Goal: Task Accomplishment & Management: Use online tool/utility

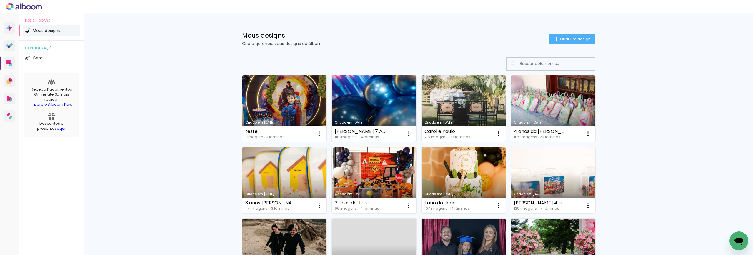
click at [377, 107] on link "Criado em [DATE]" at bounding box center [374, 108] width 84 height 66
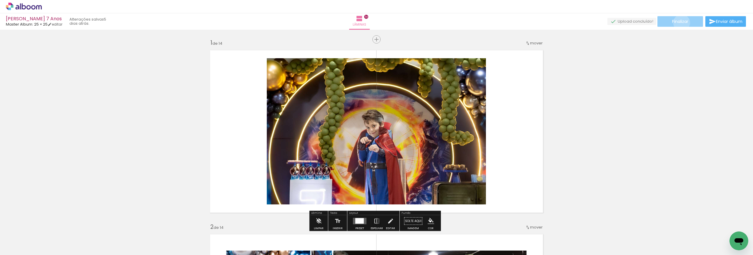
click at [680, 23] on span "Finalizar" at bounding box center [680, 21] width 16 height 4
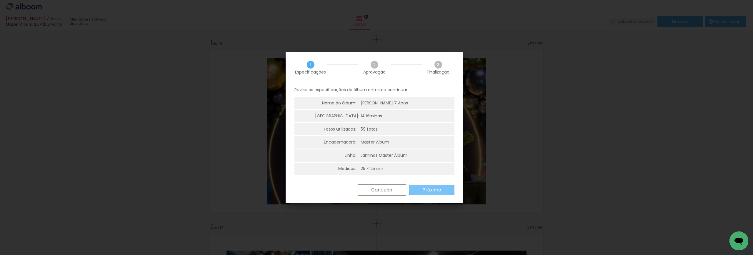
click at [0, 0] on slot "Próximo" at bounding box center [0, 0] width 0 height 0
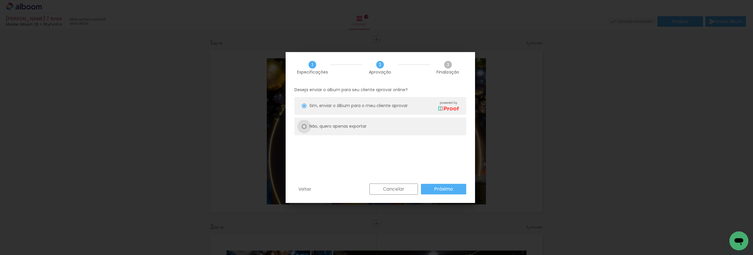
click at [303, 127] on div at bounding box center [304, 126] width 5 height 5
type paper-radio-button "on"
click at [0, 0] on slot "Próximo" at bounding box center [0, 0] width 0 height 0
type input "Alta, 300 DPI"
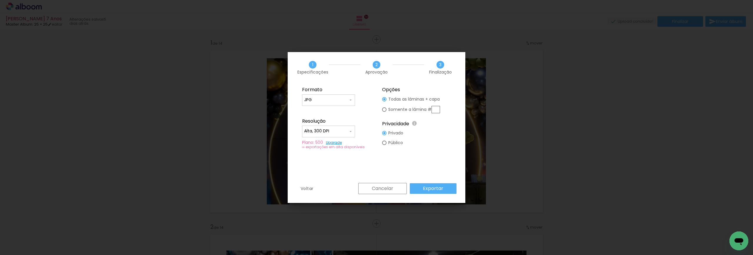
click at [0, 0] on slot "Exportar" at bounding box center [0, 0] width 0 height 0
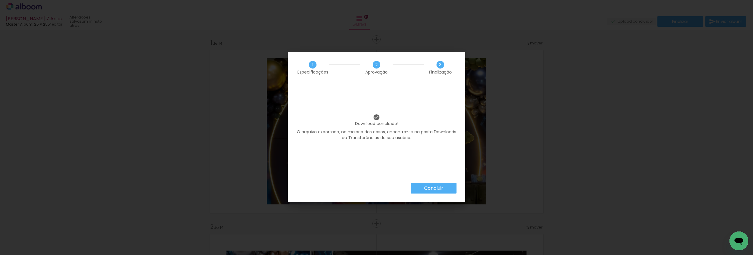
click at [0, 0] on slot "Concluir" at bounding box center [0, 0] width 0 height 0
